Goal: Communication & Community: Answer question/provide support

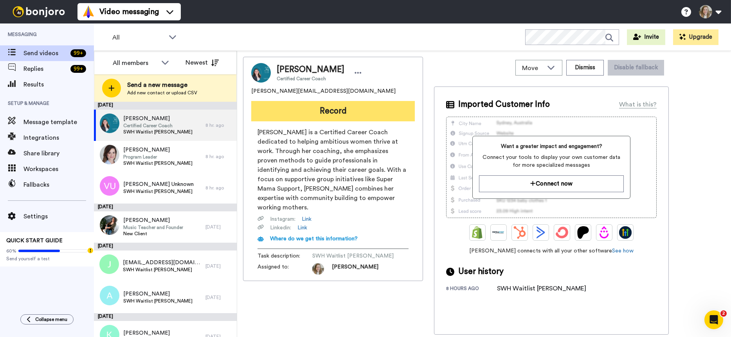
click at [375, 113] on button "Record" at bounding box center [333, 111] width 164 height 20
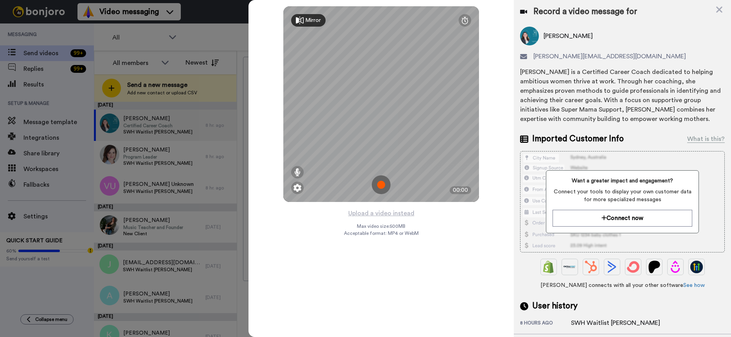
click at [383, 185] on img at bounding box center [381, 184] width 19 height 19
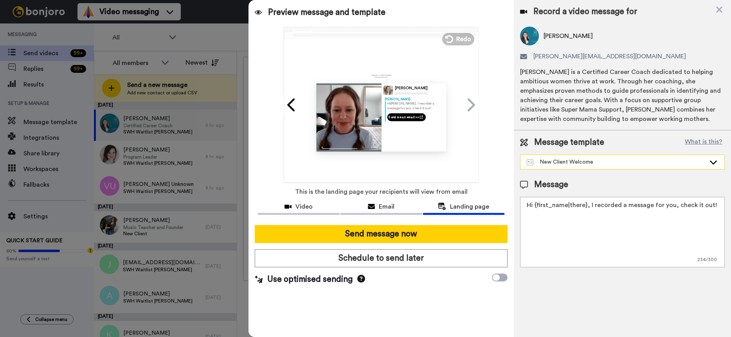
click at [619, 161] on div "New Client Welcome" at bounding box center [616, 162] width 179 height 8
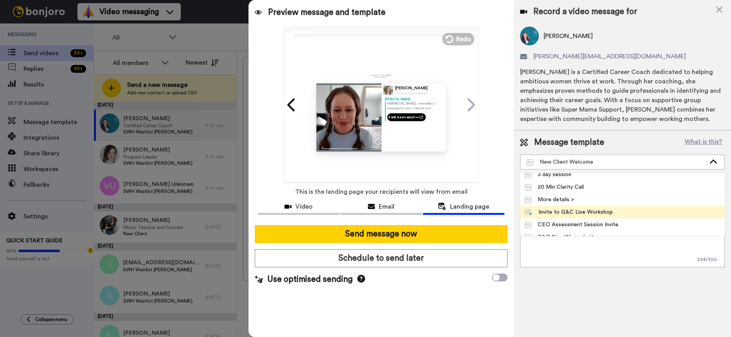
scroll to position [7, 0]
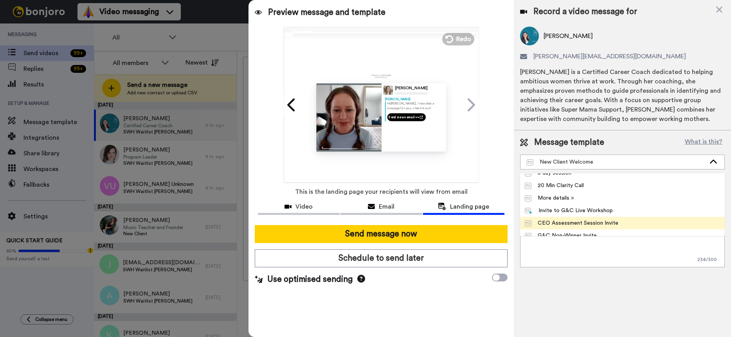
click at [607, 221] on div "CEO Assessment Session Invite" at bounding box center [572, 223] width 94 height 8
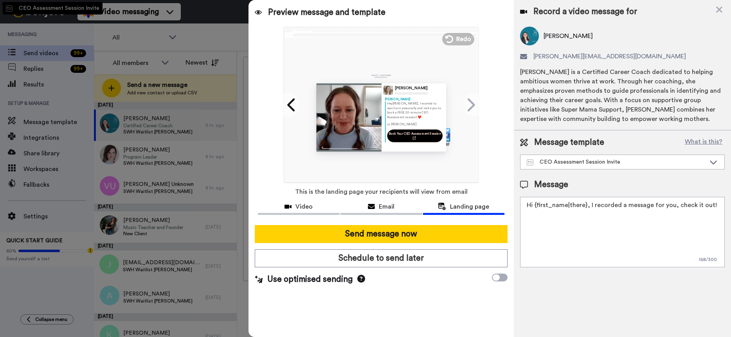
type textarea "Hey {first_name|there}, I wanted to reach out personally and invite you to book…"
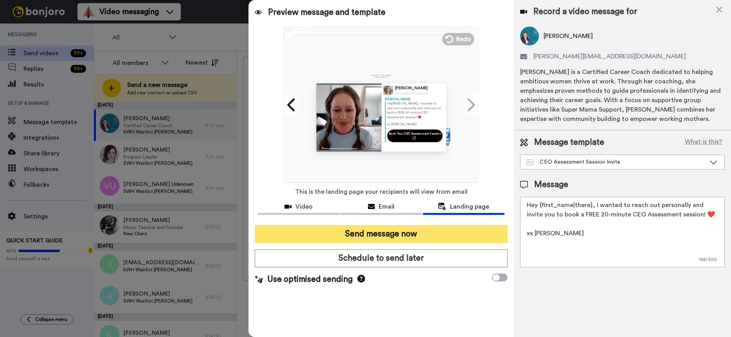
click at [443, 235] on button "Send message now" at bounding box center [381, 234] width 253 height 18
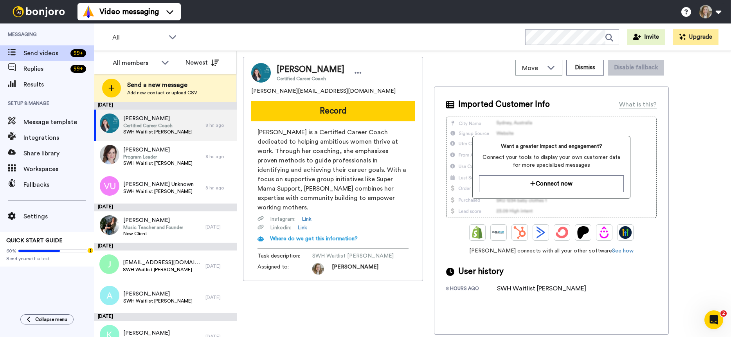
scroll to position [0, 0]
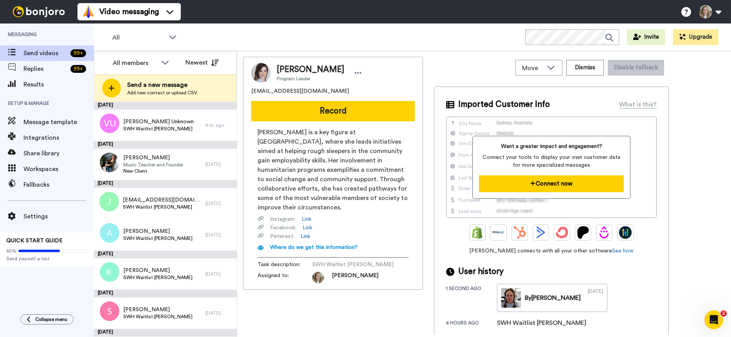
scroll to position [5, 0]
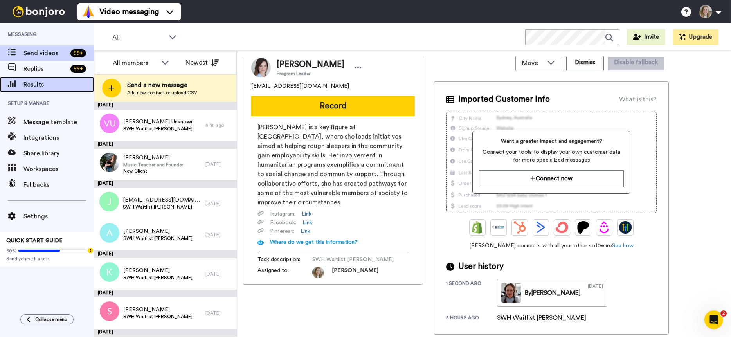
click at [42, 89] on div "Results" at bounding box center [47, 85] width 94 height 16
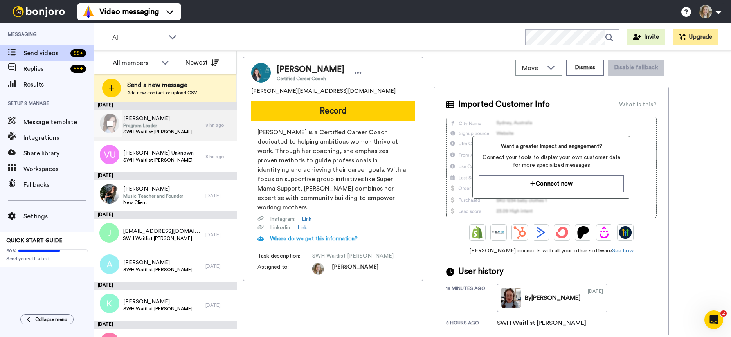
click at [172, 125] on span "Program Leader" at bounding box center [157, 125] width 69 height 6
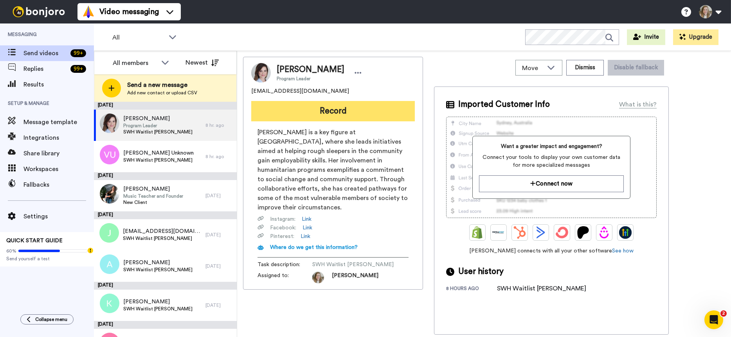
click at [322, 113] on button "Record" at bounding box center [333, 111] width 164 height 20
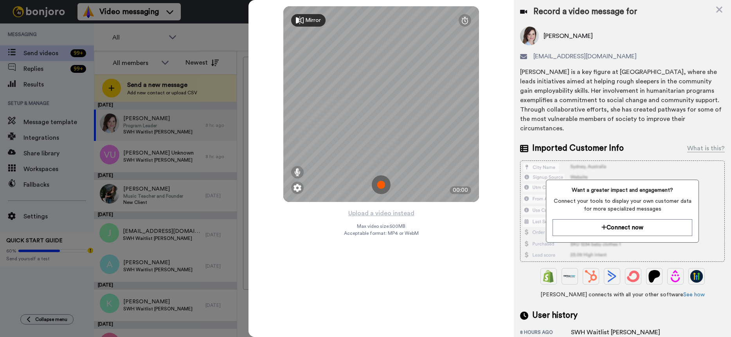
click at [382, 184] on img at bounding box center [381, 184] width 19 height 19
click at [385, 185] on img at bounding box center [381, 184] width 19 height 19
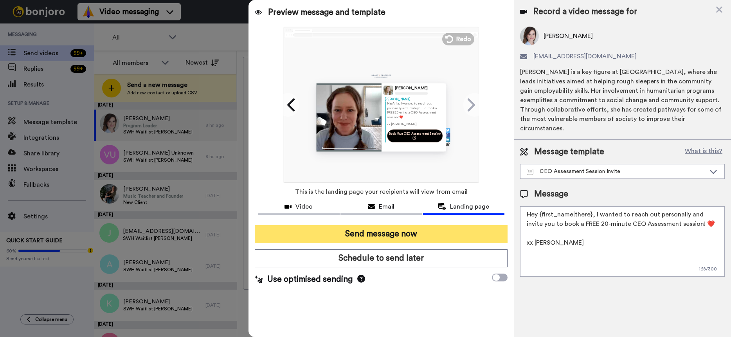
click at [393, 238] on button "Send message now" at bounding box center [381, 234] width 253 height 18
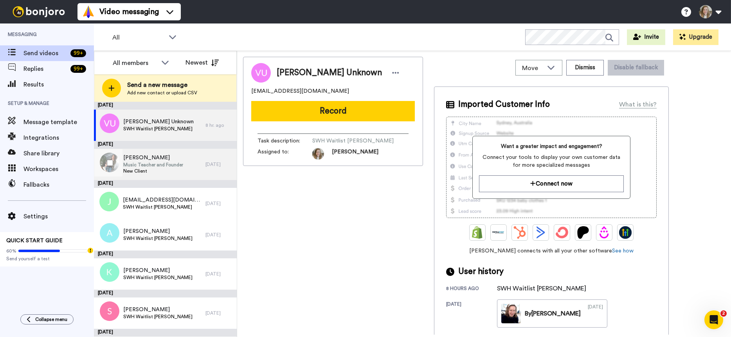
click at [180, 162] on span "Music Teacher and Founder" at bounding box center [153, 165] width 60 height 6
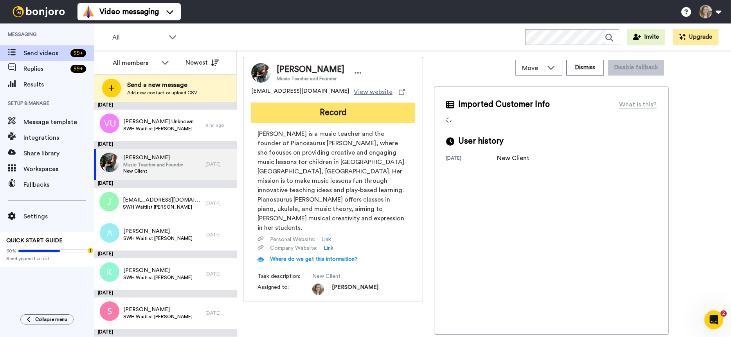
click at [323, 111] on button "Record" at bounding box center [333, 113] width 164 height 20
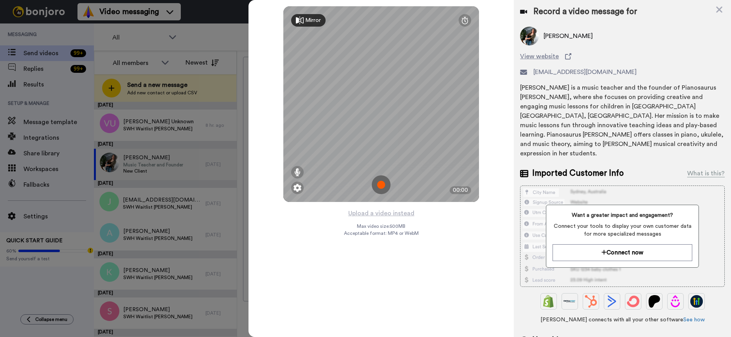
click at [380, 183] on img at bounding box center [381, 184] width 19 height 19
click at [380, 185] on img at bounding box center [381, 184] width 19 height 19
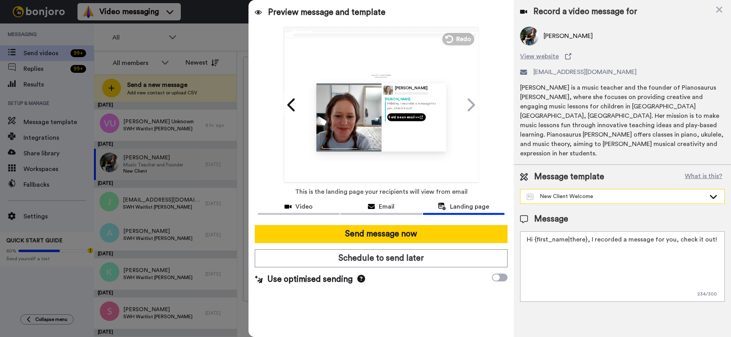
click at [590, 193] on div "New Client Welcome" at bounding box center [616, 197] width 179 height 8
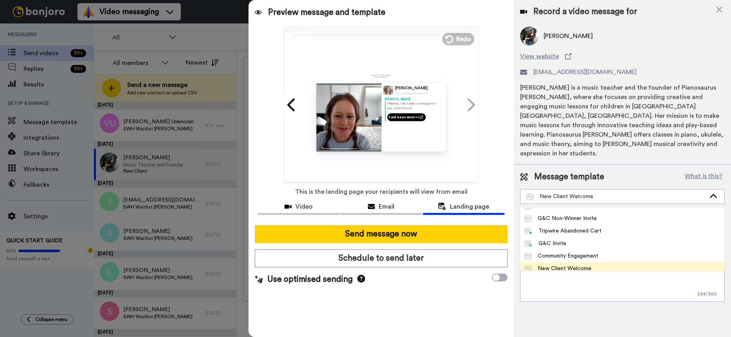
scroll to position [63, 0]
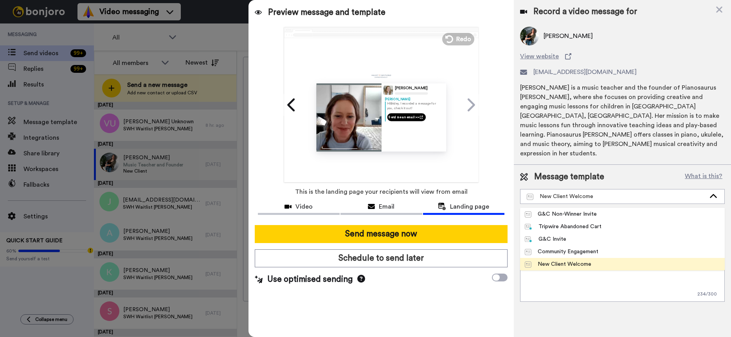
click at [601, 258] on li "New Client Welcome" at bounding box center [622, 264] width 205 height 13
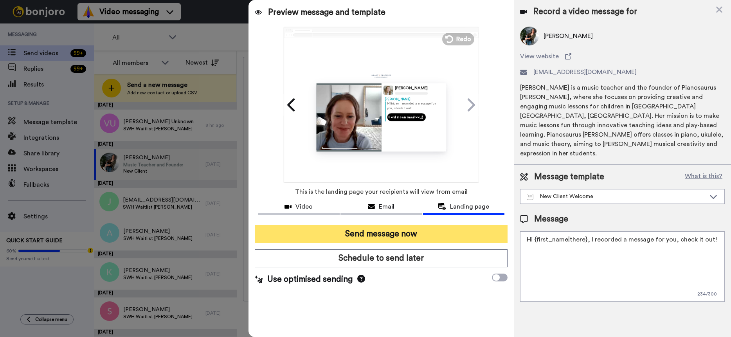
click at [432, 234] on button "Send message now" at bounding box center [381, 234] width 253 height 18
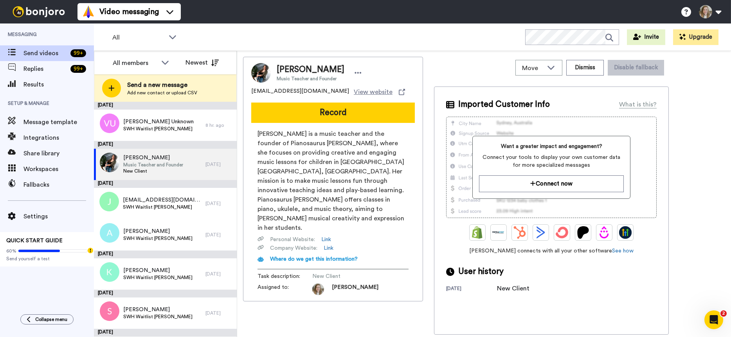
scroll to position [0, 0]
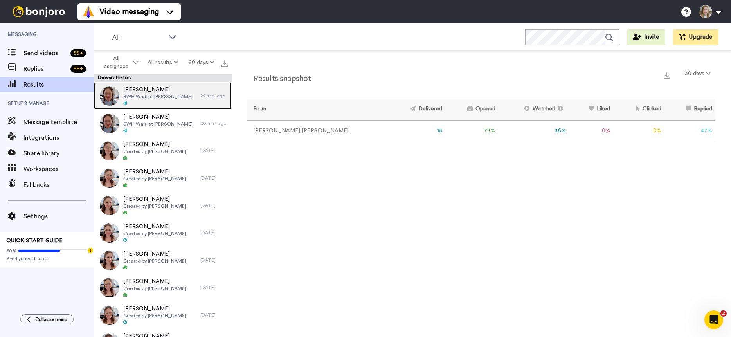
click at [161, 97] on span "SWH Waitlist [PERSON_NAME]" at bounding box center [157, 97] width 69 height 6
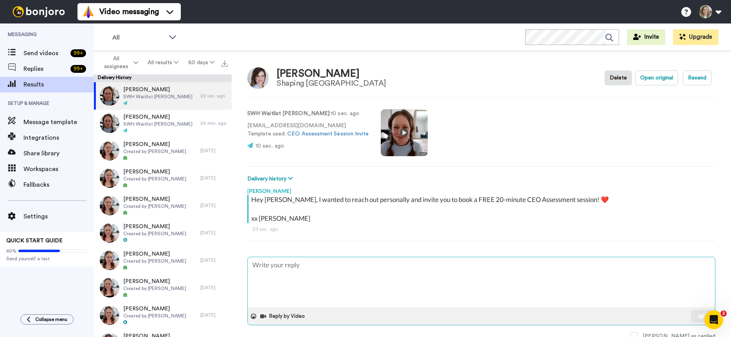
click at [316, 271] on textarea at bounding box center [481, 282] width 467 height 50
type textarea "x"
type textarea "I"
type textarea "x"
type textarea "I j"
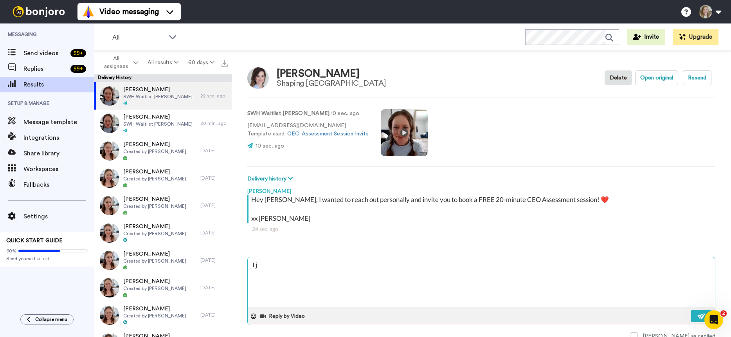
type textarea "x"
type textarea "I ju"
type textarea "x"
type textarea "I just"
type textarea "x"
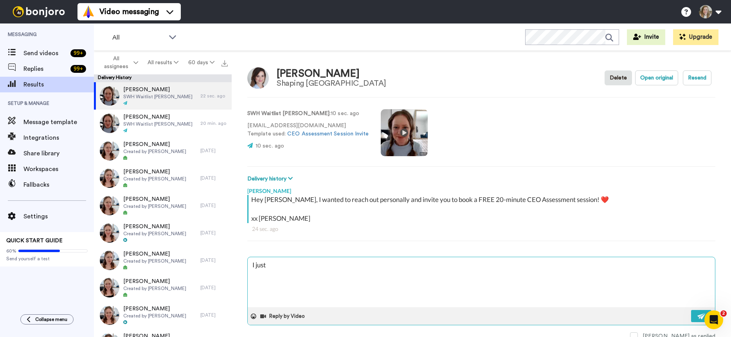
type textarea "I just"
type textarea "x"
type textarea "I just r"
type textarea "x"
type textarea "I just re"
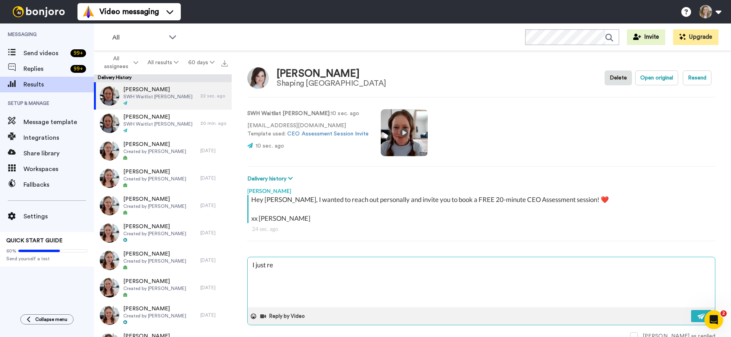
type textarea "x"
type textarea "I just rea"
type textarea "x"
type textarea "I just real"
type textarea "x"
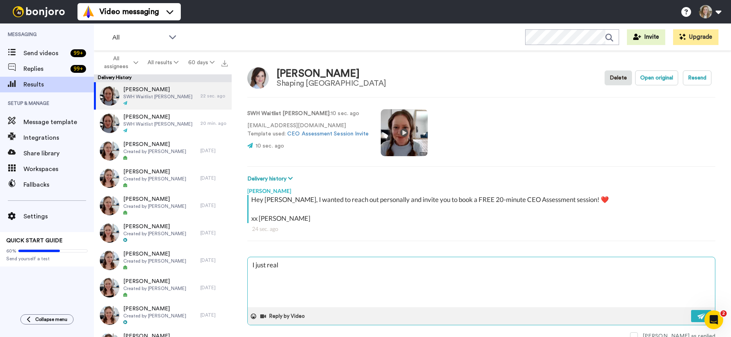
type textarea "I just reali"
type textarea "x"
type textarea "I just realiz"
type textarea "x"
type textarea "I just realize"
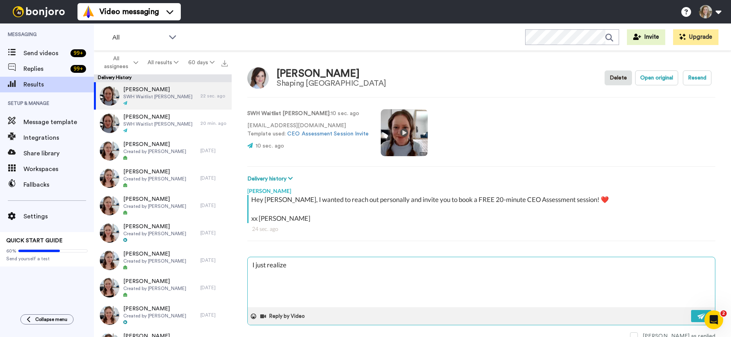
type textarea "x"
type textarea "I just realized"
type textarea "x"
type textarea "I just realized"
type textarea "x"
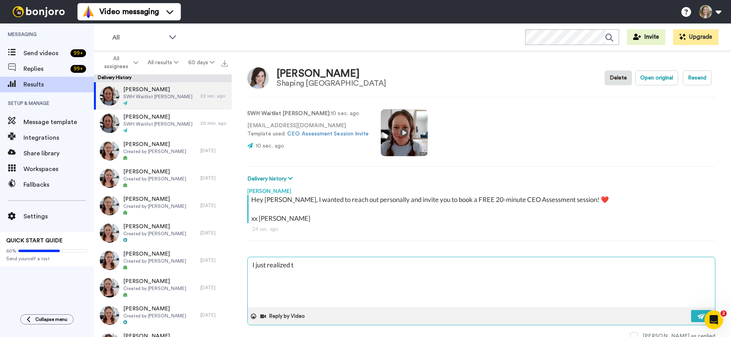
type textarea "I just realized th"
type textarea "x"
type textarea "I just realized tha"
type textarea "x"
type textarea "I just realized that"
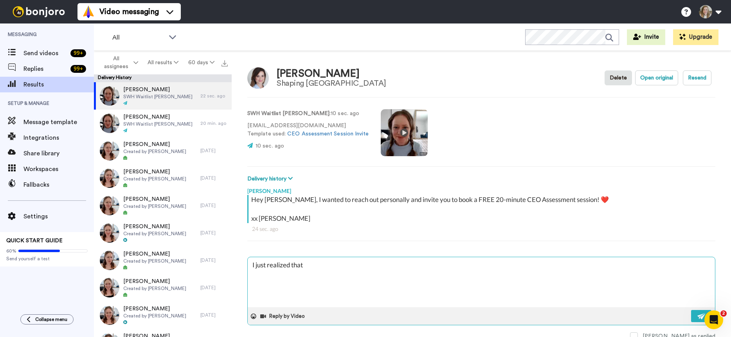
type textarea "x"
type textarea "I just realized that y"
type textarea "x"
type textarea "I just realized that yo"
type textarea "x"
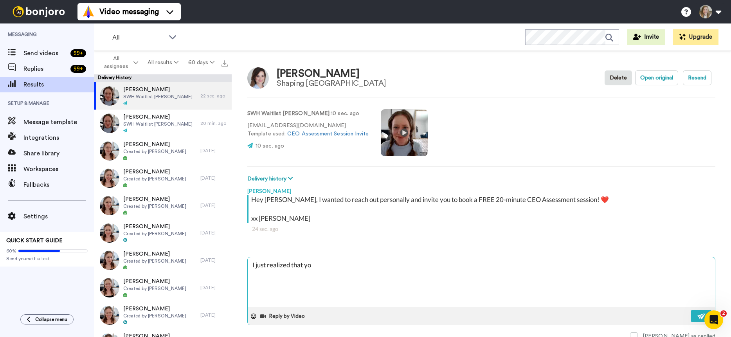
type textarea "I just realized that you"
type textarea "x"
type textarea "I just realized that you"
type textarea "x"
type textarea "I just realized that you a"
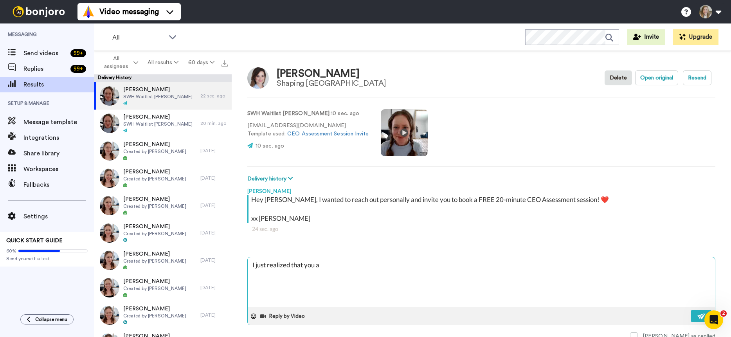
type textarea "x"
type textarea "I just realized that you ar"
type textarea "x"
type textarea "I just realized that you are"
type textarea "x"
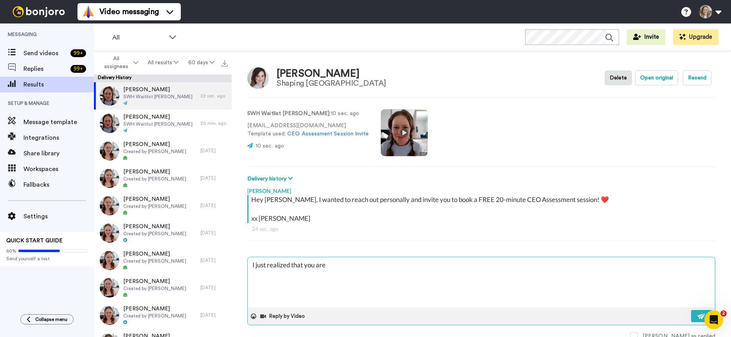
type textarea "I just realized that you are s"
type textarea "x"
type textarea "I just realized that you are si"
type textarea "x"
type textarea "I just realized that you are sig"
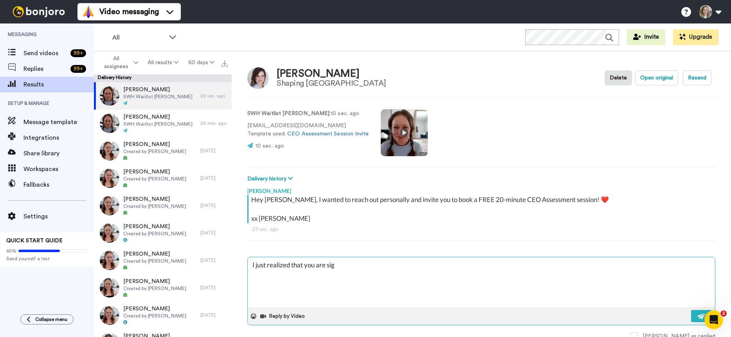
type textarea "x"
type textarea "I just realized that you are sign"
type textarea "x"
type textarea "I just realized that you are signe"
type textarea "x"
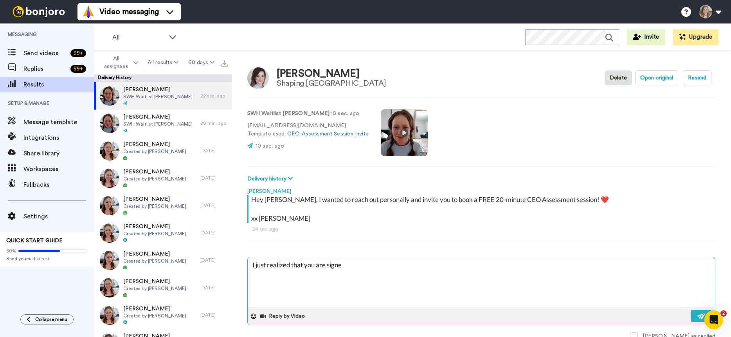
type textarea "I just realized that you are signed"
type textarea "x"
type textarea "I just realized that you are signed"
click at [394, 274] on textarea "I just realized that you are signed" at bounding box center [481, 282] width 467 height 50
type textarea "x"
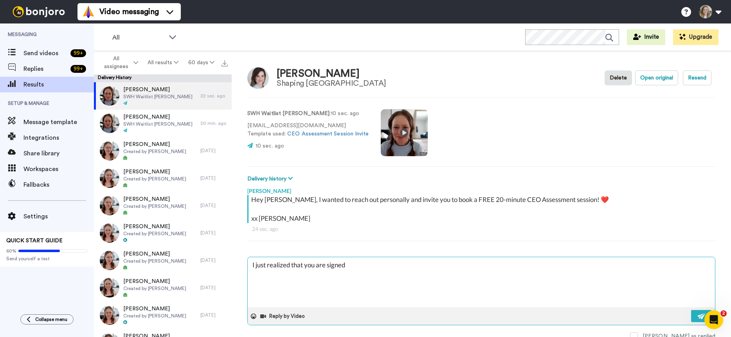
type textarea "I just realized that you are signed"
type textarea "x"
type textarea "I just realized that you are signe"
type textarea "x"
type textarea "I just realized that you are sign"
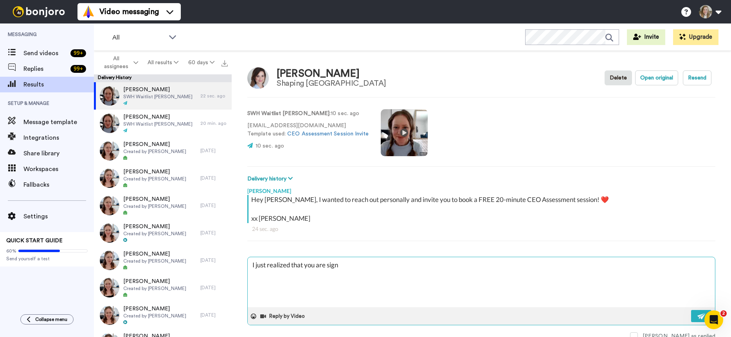
type textarea "x"
type textarea "I just realized that you are sig"
type textarea "x"
type textarea "I just realized that you are si"
type textarea "x"
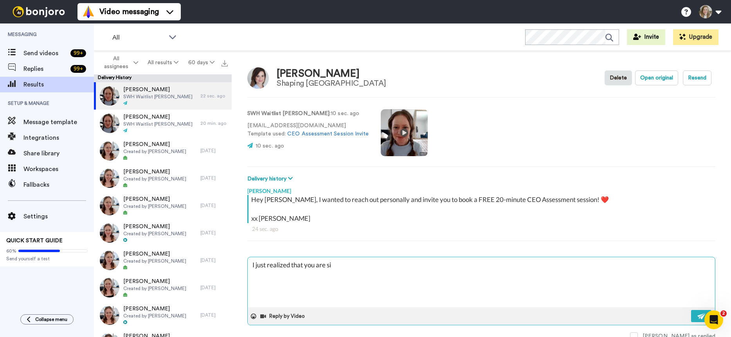
type textarea "I just realized that you are s"
type textarea "x"
type textarea "I just realized that you are"
type textarea "x"
type textarea "I just realized that you are"
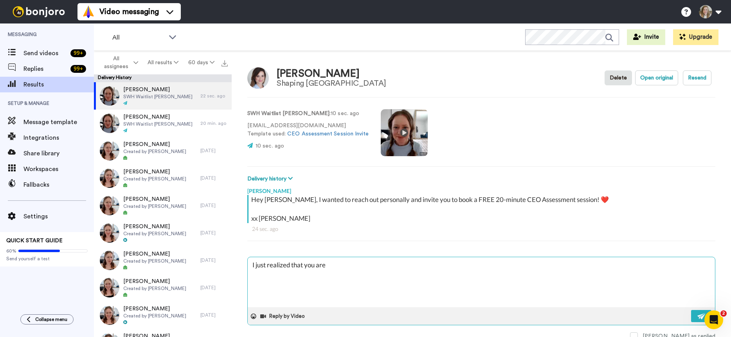
type textarea "x"
type textarea "I just realized that you ar"
type textarea "x"
type textarea "I just realized that you a"
type textarea "x"
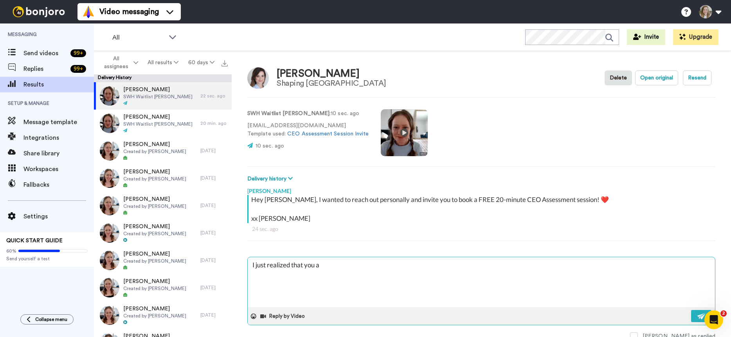
type textarea "I just realized that you"
type textarea "x"
type textarea "I just realized that you r"
type textarea "x"
type textarea "I just realized that you re"
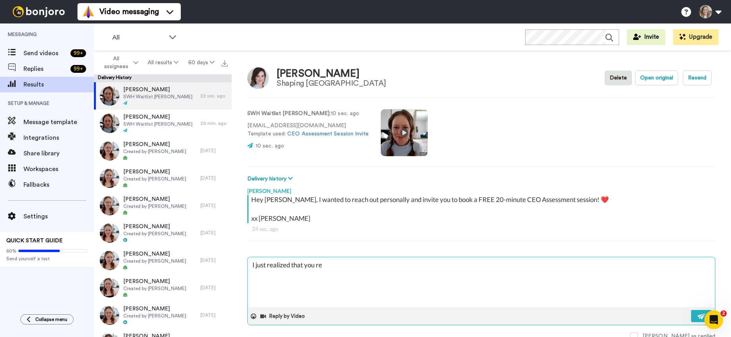
type textarea "x"
type textarea "I just realized that you rea"
type textarea "x"
type textarea "I just realized that you reac"
type textarea "x"
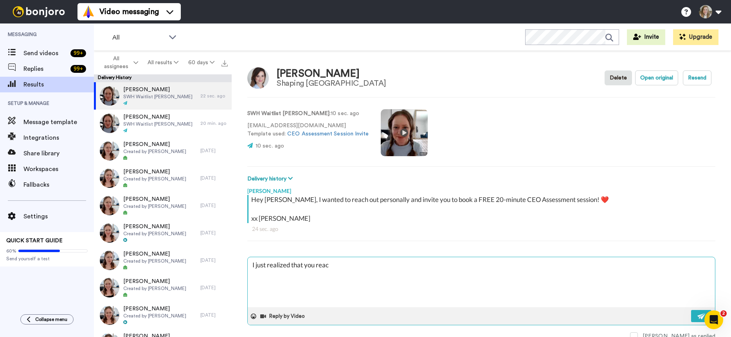
type textarea "I just realized that you reach"
type textarea "x"
type textarea "I just realized that you reache"
type textarea "x"
type textarea "I just realized that you reached"
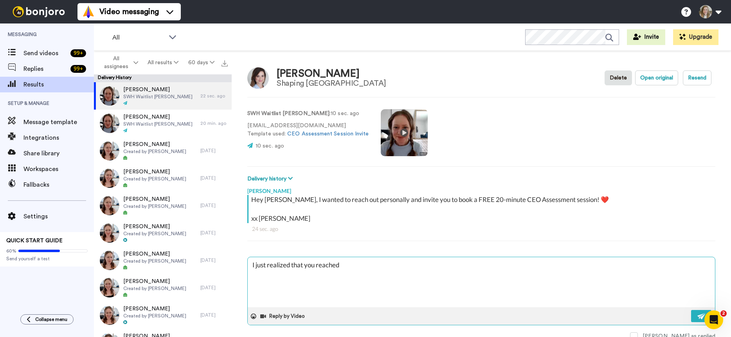
type textarea "x"
type textarea "I just realized that you reachedj"
type textarea "x"
type textarea "I just realized that you reachedj"
type textarea "x"
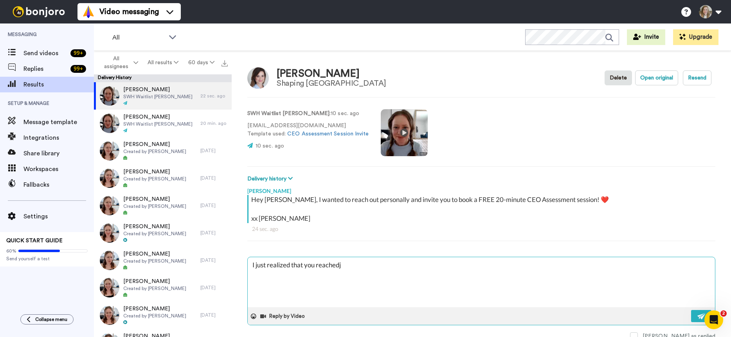
type textarea "I just realized that you reachedj o"
type textarea "x"
type textarea "I just realized that you reachedj"
type textarea "x"
type textarea "I just realized that you reachedj"
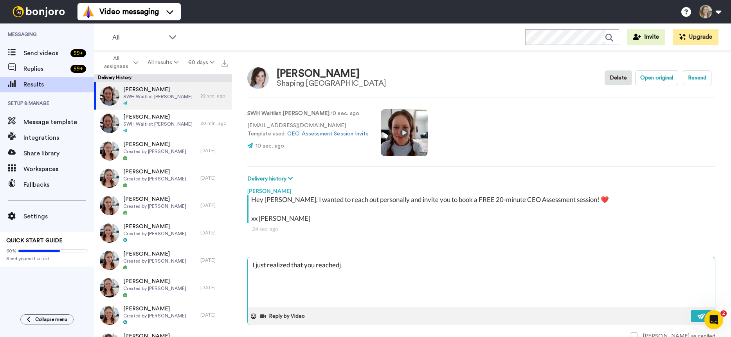
type textarea "x"
type textarea "I just realized that you reached"
type textarea "x"
type textarea "I just realized that you reached o"
type textarea "x"
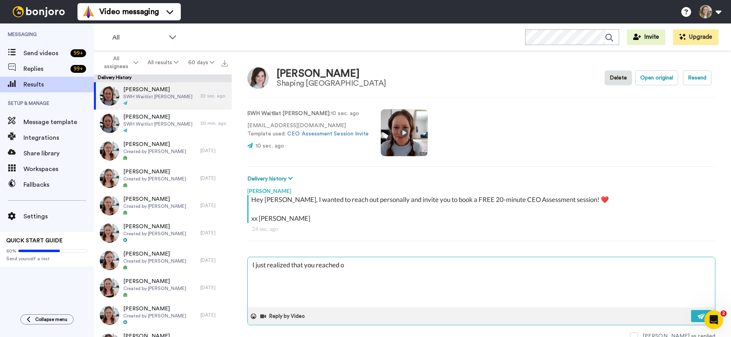
type textarea "I just realized that you reached ou"
type textarea "x"
type textarea "I just realized that you reached out"
type textarea "x"
type textarea "I just realized that you reached out"
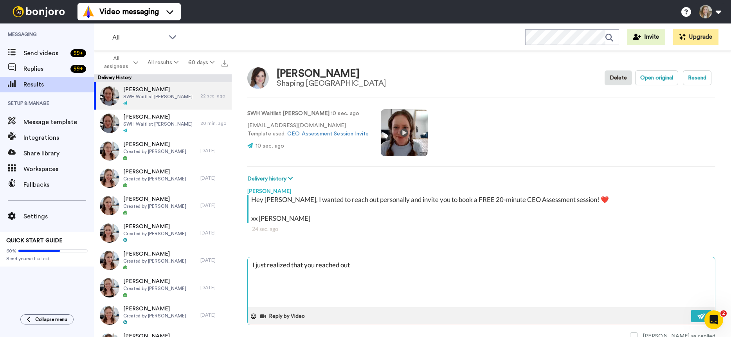
type textarea "x"
type textarea "I just realized that you reached out t"
type textarea "x"
type textarea "I just realized that you reached out to"
type textarea "x"
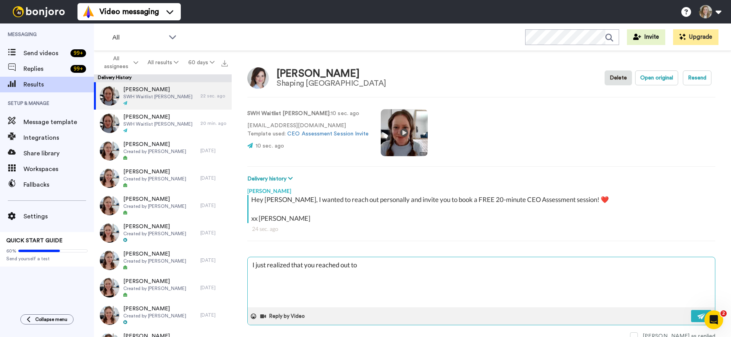
type textarea "I just realized that you reached out to"
type textarea "x"
type textarea "I just realized that you reached out to m"
type textarea "x"
type textarea "I just realized that you reached out to me"
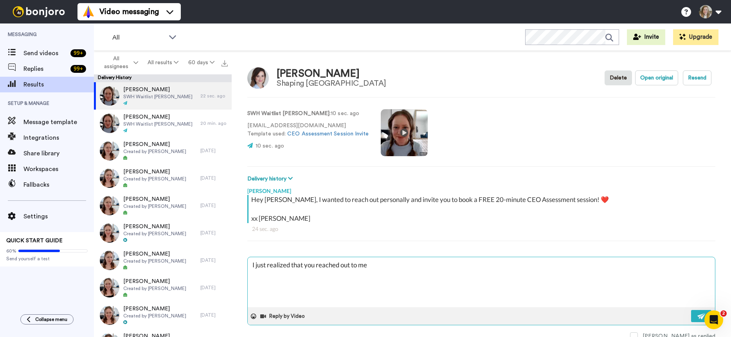
type textarea "x"
type textarea "I just realized that you reached out to me"
type textarea "x"
type textarea "I just realized that you reached out to me vi"
type textarea "x"
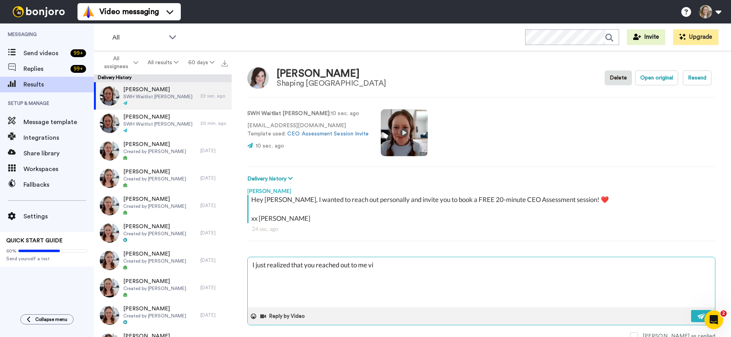
type textarea "I just realized that you reached out to me via"
type textarea "x"
type textarea "I just realized that you reached out to me via"
type textarea "x"
type textarea "I just realized that you reached out to me via e"
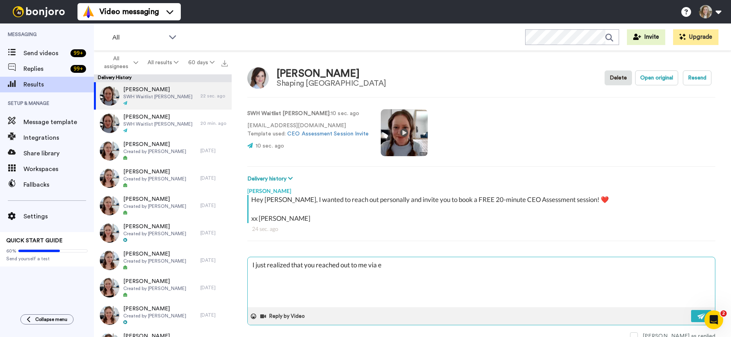
type textarea "x"
type textarea "I just realized that you reached out to me via em"
type textarea "x"
type textarea "I just realized that you reached out to me via ema"
type textarea "x"
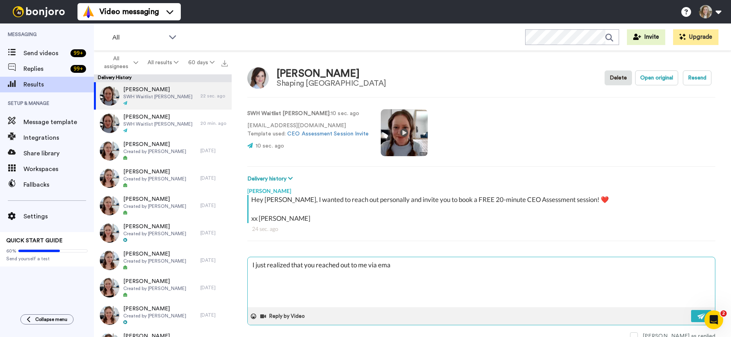
type textarea "I just realized that you reached out to me via emai"
type textarea "x"
type textarea "I just realized that you reached out to me via email"
type textarea "x"
type textarea "I just realized that you reached out to me via email"
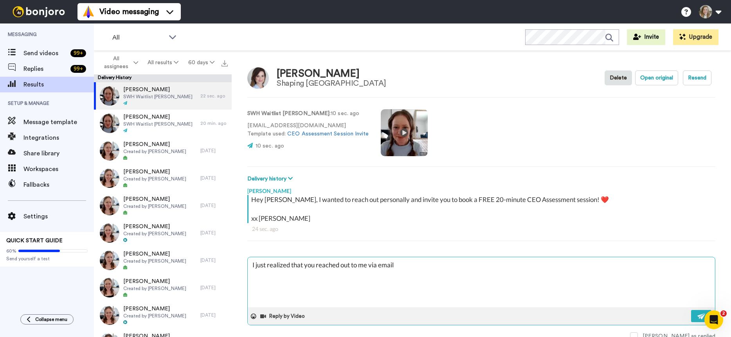
type textarea "x"
type textarea "I just realized that you reached out to me via email a"
type textarea "x"
type textarea "I just realized that you reached out to me via email an"
type textarea "x"
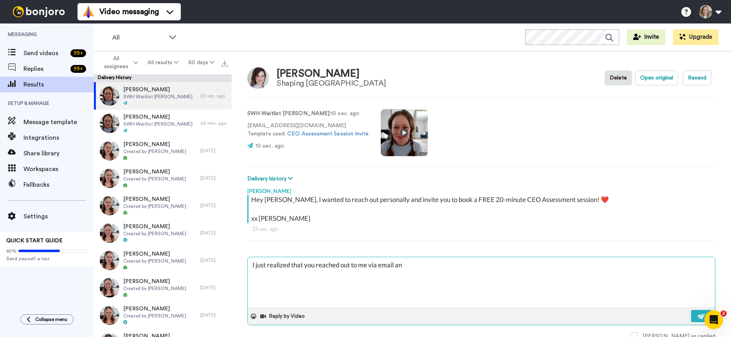
type textarea "I just realized that you reached out to me via email and"
type textarea "x"
type textarea "I just realized that you reached out to me via email and"
type textarea "x"
type textarea "I just realized that you reached out to me via email and h"
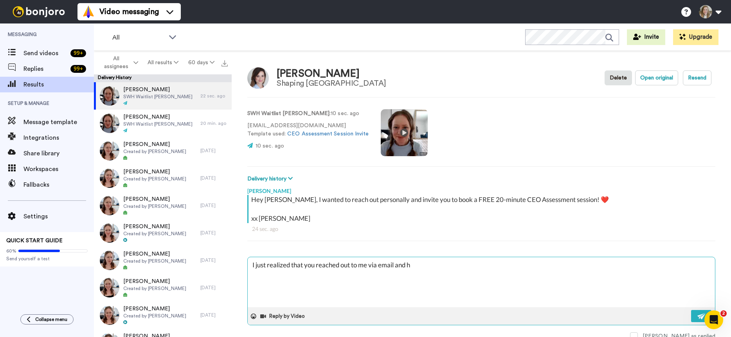
type textarea "x"
type textarea "I just realized that you reached out to me via email and ha"
type textarea "x"
type textarea "I just realized that you reached out to me via email and hav"
type textarea "x"
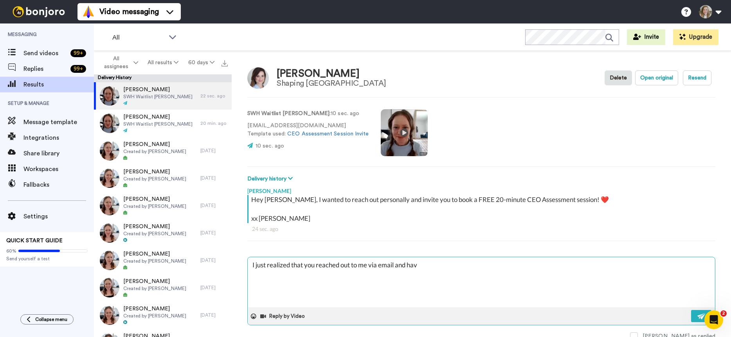
type textarea "I just realized that you reached out to me via email and have"
type textarea "x"
type textarea "I just realized that you reached out to me via email and have"
type textarea "x"
type textarea "I just realized that you reached out to me via email and have a"
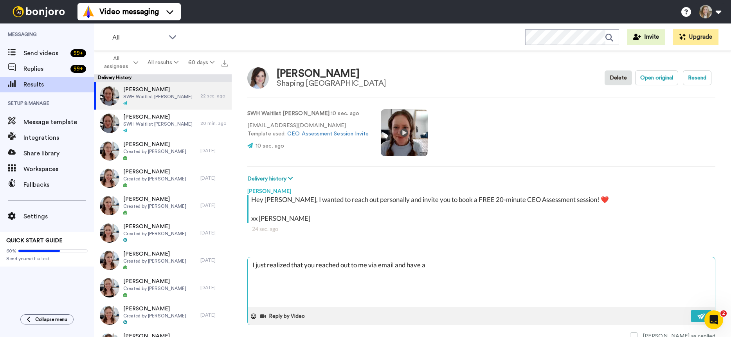
type textarea "x"
type textarea "I just realized that you reached out to me via email and have a"
type textarea "x"
type textarea "I just realized that you reached out to me via email and have a a"
type textarea "x"
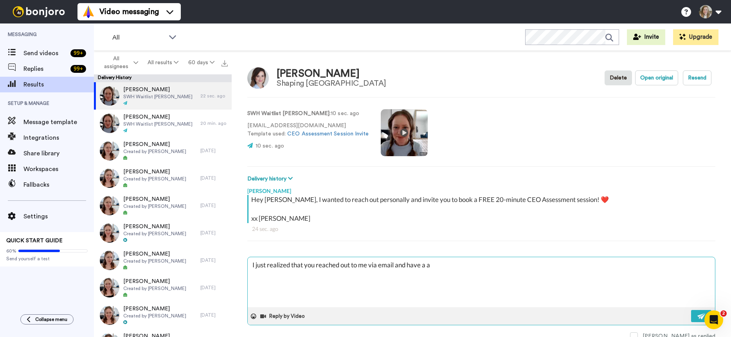
type textarea "I just realized that you reached out to me via email and have a ap"
type textarea "x"
type textarea "I just realized that you reached out to me via email and have a app"
type textarea "x"
type textarea "I just realized that you reached out to me via email and have a appo"
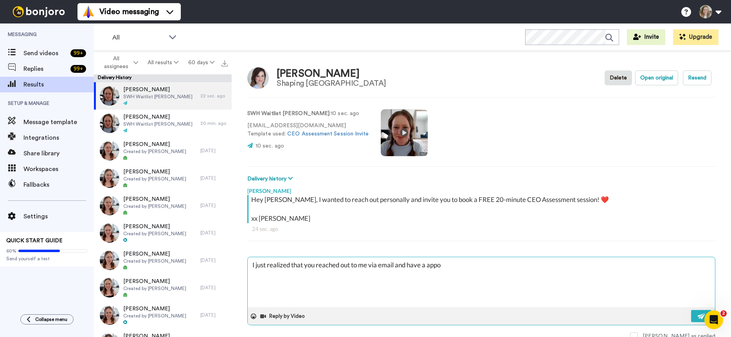
type textarea "x"
type textarea "I just realized that you reached out to me via email and have a appoi"
type textarea "x"
type textarea "I just realized that you reached out to me via email and have a appoin"
type textarea "x"
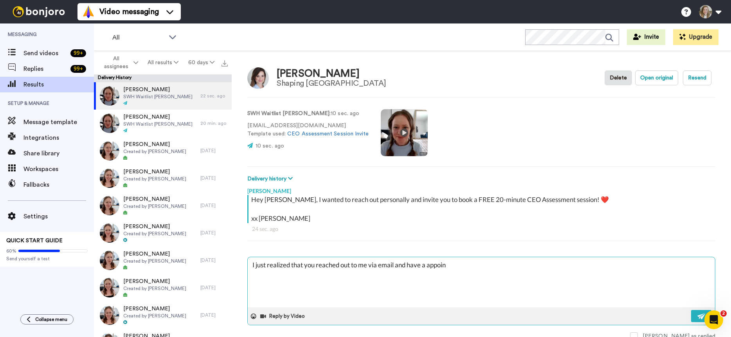
type textarea "I just realized that you reached out to me via email and have a appoint"
type textarea "x"
type textarea "I just realized that you reached out to me via email and have a appoin"
type textarea "x"
type textarea "I just realized that you reached out to me via email and have a appoi"
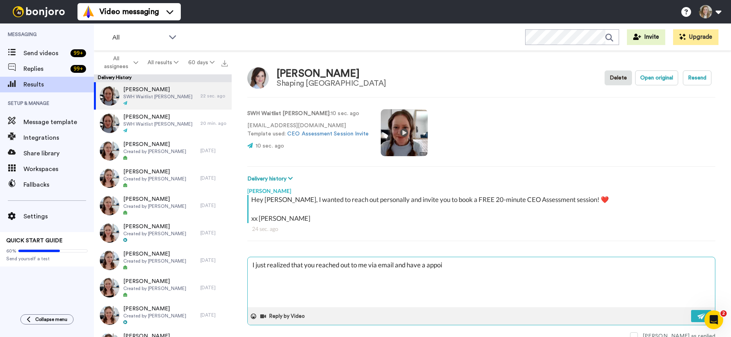
type textarea "x"
type textarea "I just realized that you reached out to me via email and have a appo"
type textarea "x"
type textarea "I just realized that you reached out to me via email and have a app"
type textarea "x"
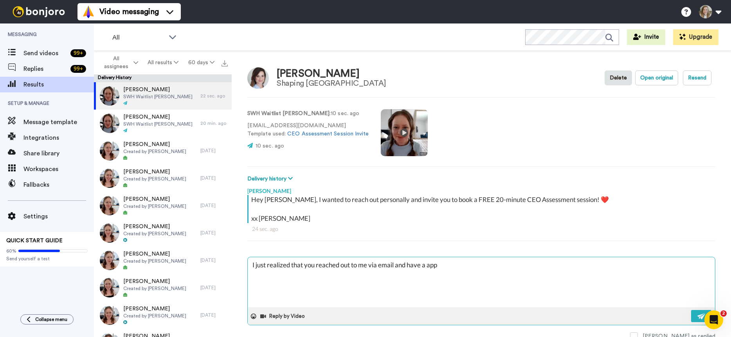
type textarea "I just realized that you reached out to me via email and have a ap"
type textarea "x"
type textarea "I just realized that you reached out to me via email and have a a"
type textarea "x"
type textarea "I just realized that you reached out to me via email and have a"
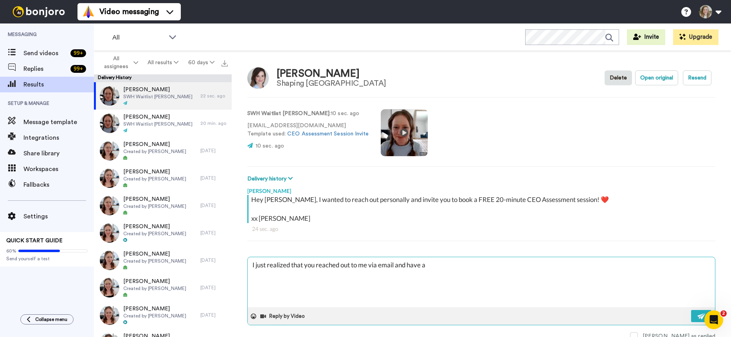
type textarea "x"
type textarea "I just realized that you reached out to me via email and have a"
click at [697, 313] on img at bounding box center [701, 316] width 9 height 6
